Goal: Use online tool/utility: Utilize a website feature to perform a specific function

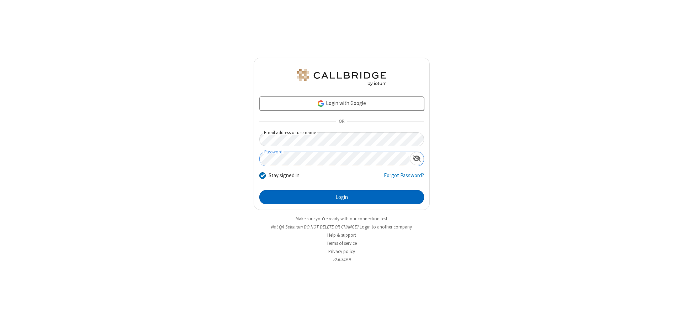
click at [342, 197] on button "Login" at bounding box center [341, 197] width 165 height 14
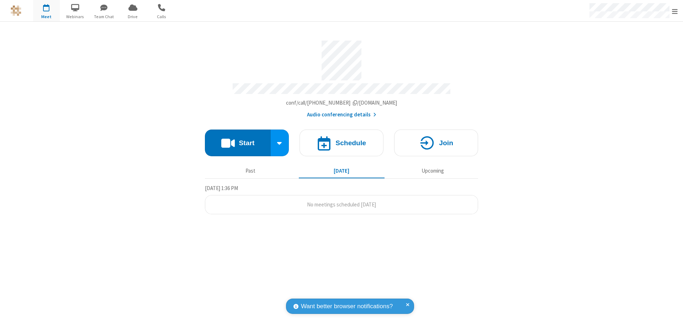
click at [238, 140] on button "Start" at bounding box center [238, 143] width 66 height 27
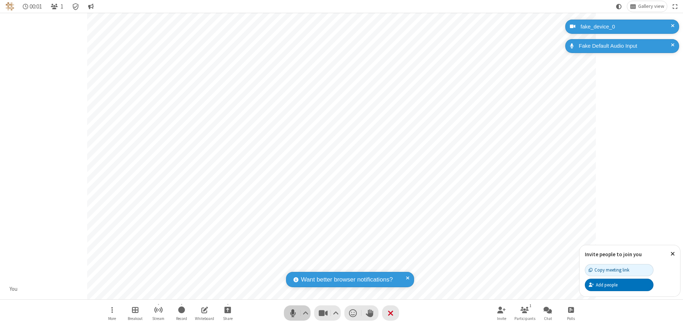
click at [293, 313] on span "Mute (⌘+Shift+A)" at bounding box center [293, 313] width 11 height 10
click at [293, 313] on span "Unmute (⌘+Shift+A)" at bounding box center [293, 313] width 11 height 10
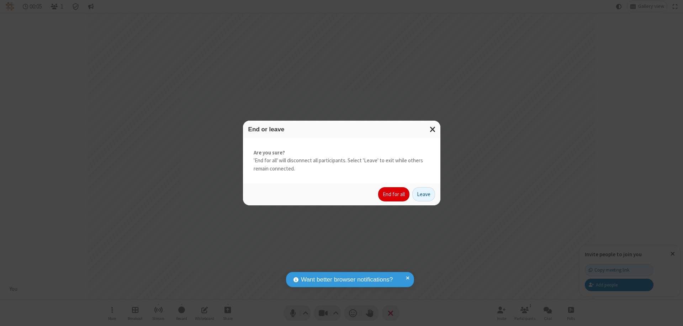
click at [394, 194] on button "End for all" at bounding box center [393, 194] width 31 height 14
